Goal: Find specific page/section

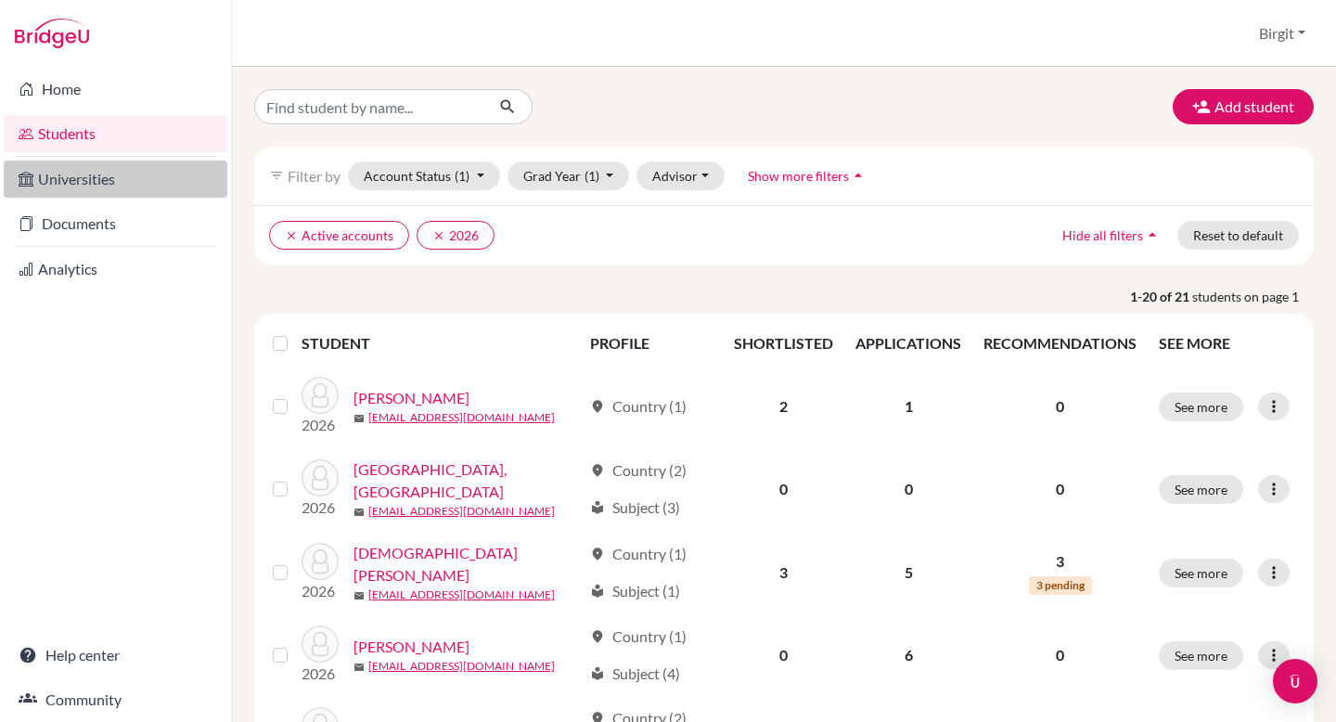
click at [78, 174] on link "Universities" at bounding box center [116, 178] width 224 height 37
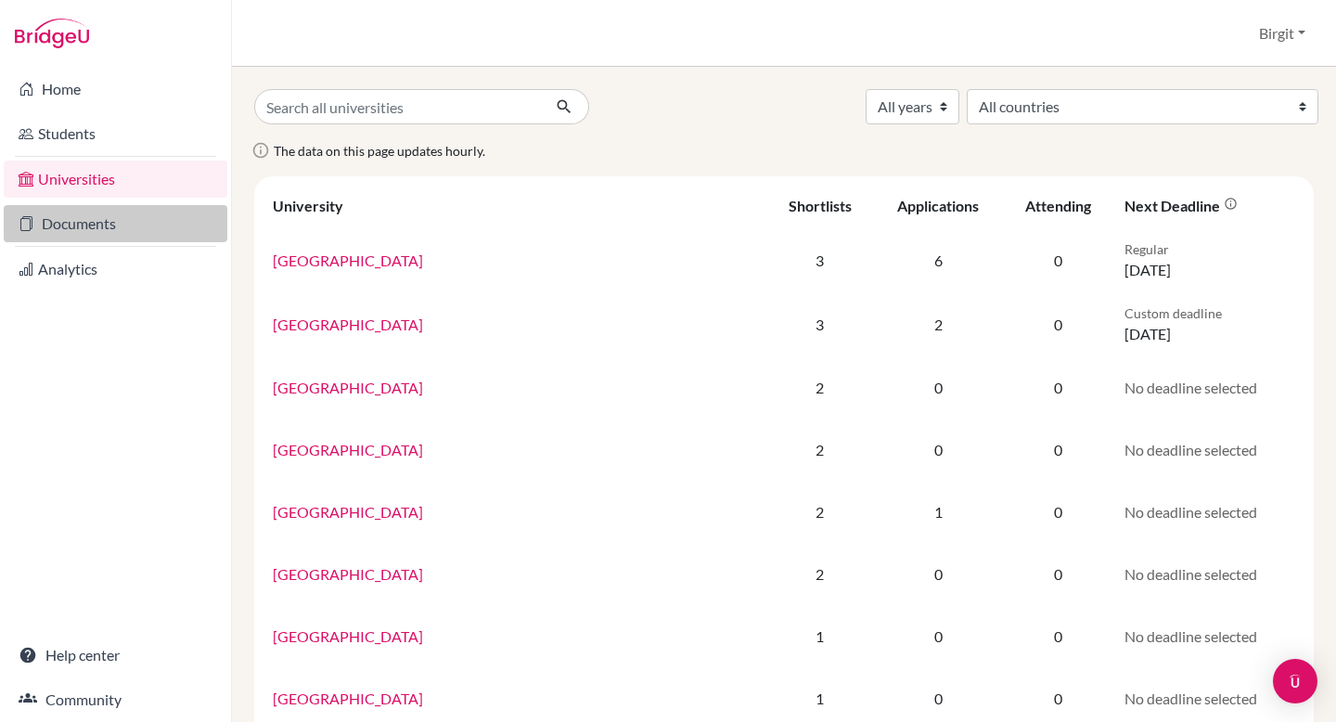
click at [111, 218] on link "Documents" at bounding box center [116, 223] width 224 height 37
